Goal: Information Seeking & Learning: Learn about a topic

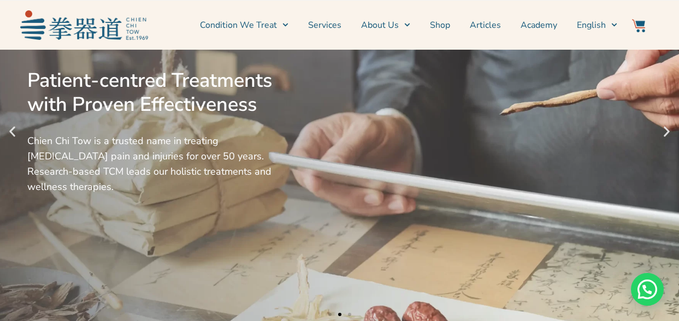
scroll to position [273, 0]
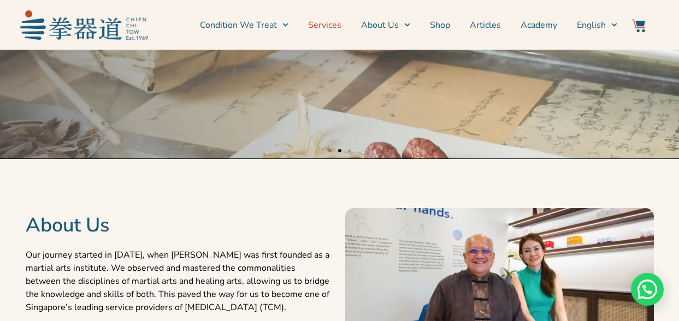
click at [330, 24] on link "Services" at bounding box center [324, 24] width 33 height 27
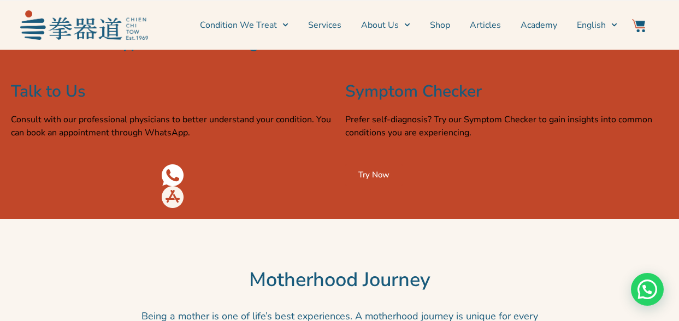
scroll to position [1859, 0]
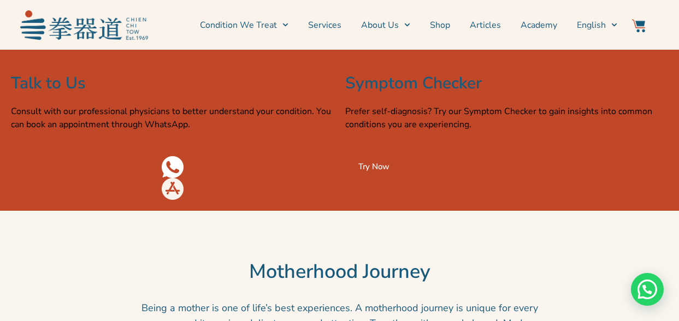
click at [373, 171] on span "Try Now" at bounding box center [374, 167] width 31 height 8
